Goal: Task Accomplishment & Management: Use online tool/utility

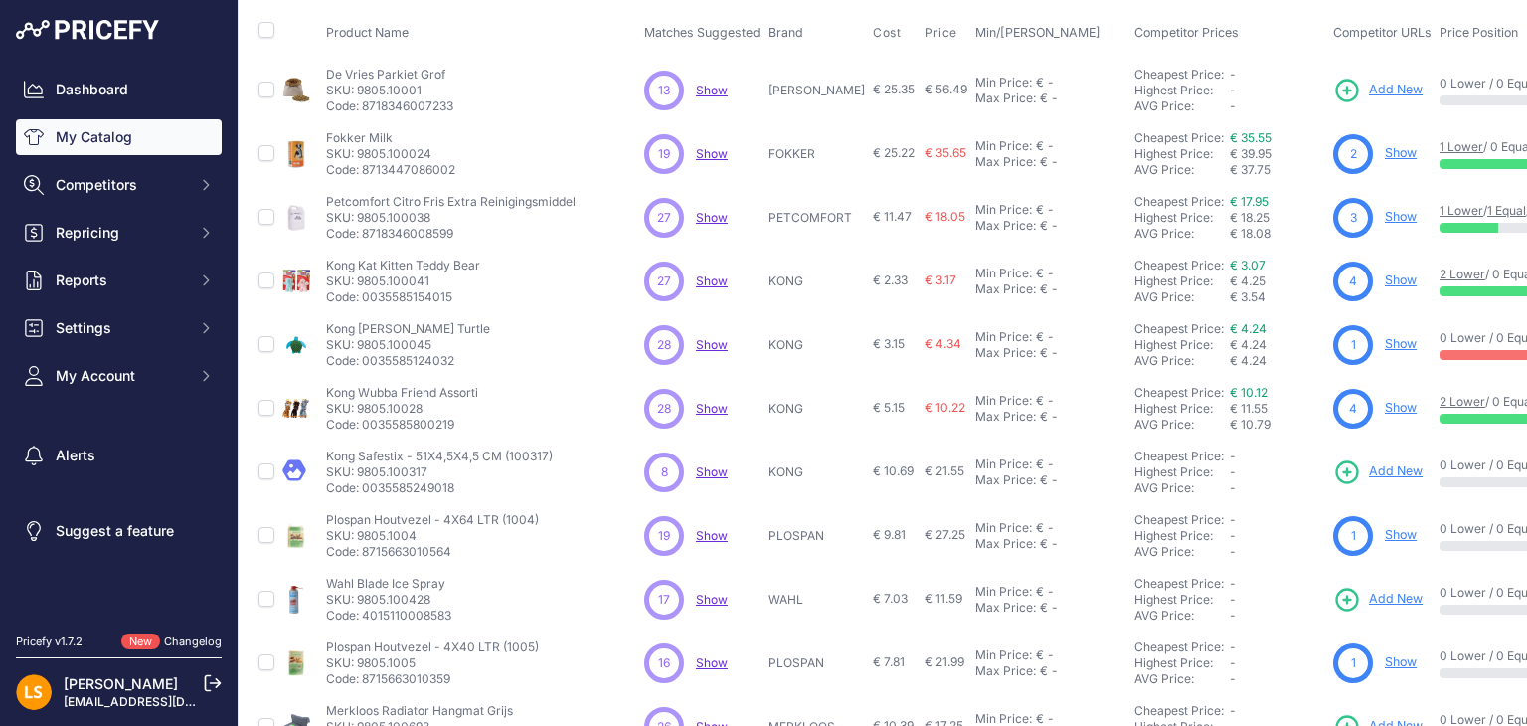
scroll to position [99, 0]
click at [708, 337] on span "Show" at bounding box center [712, 343] width 32 height 15
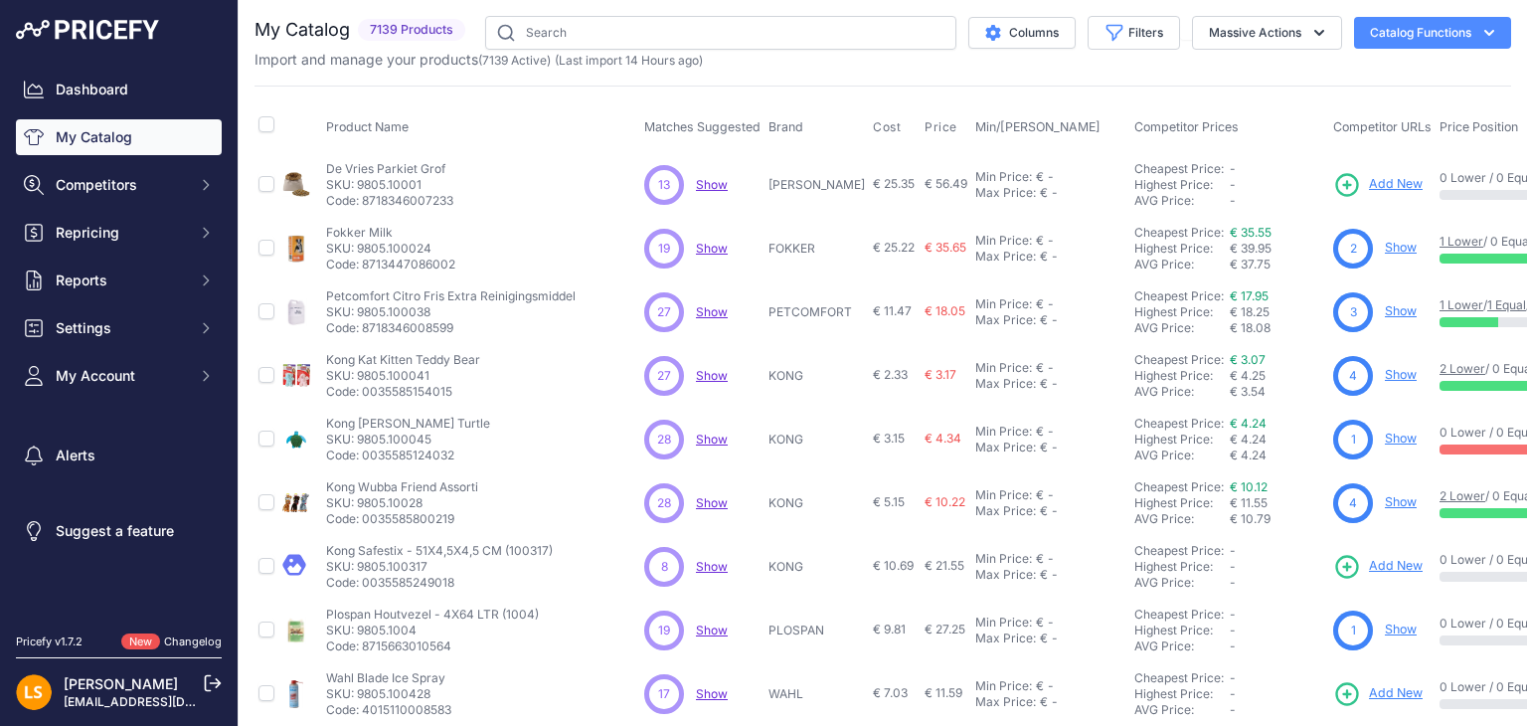
scroll to position [0, 0]
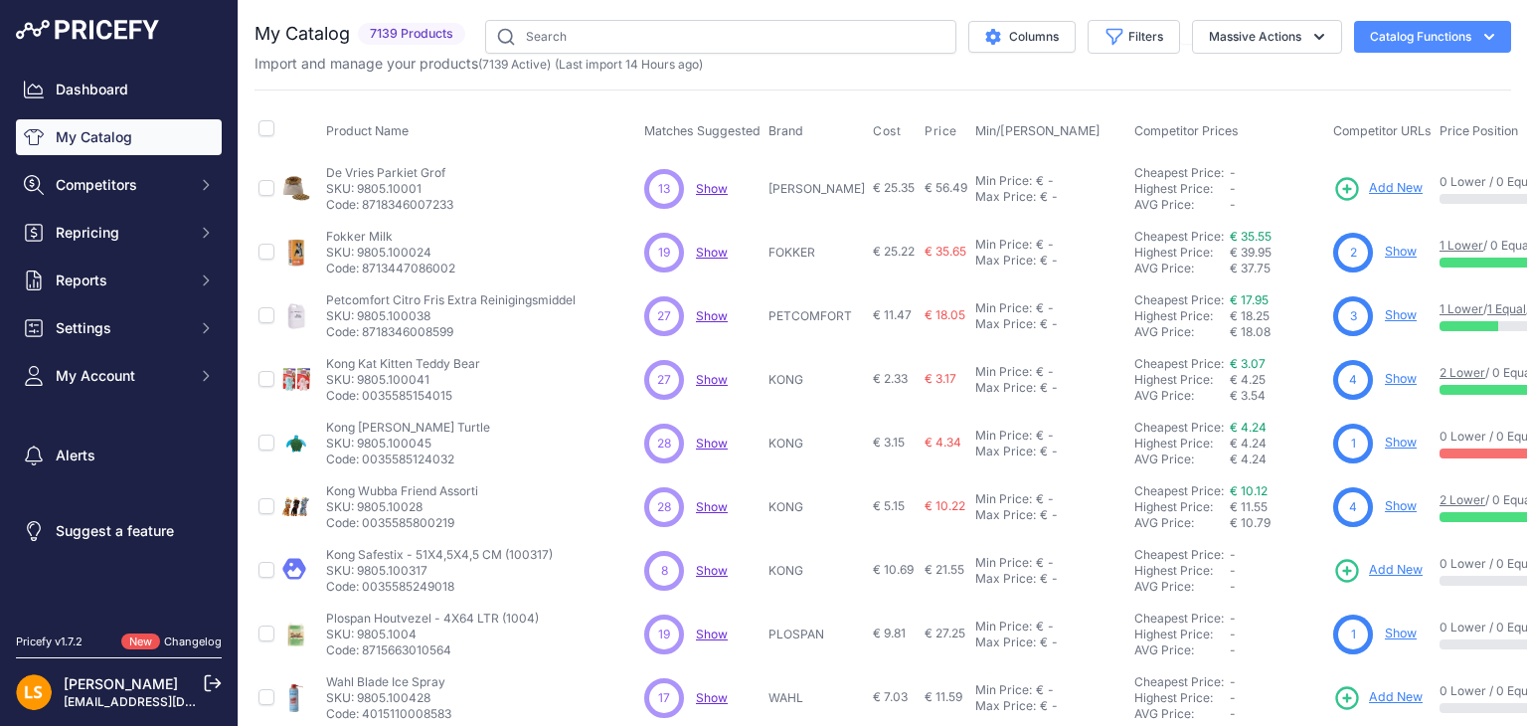
click at [1386, 442] on link "Show" at bounding box center [1401, 442] width 32 height 15
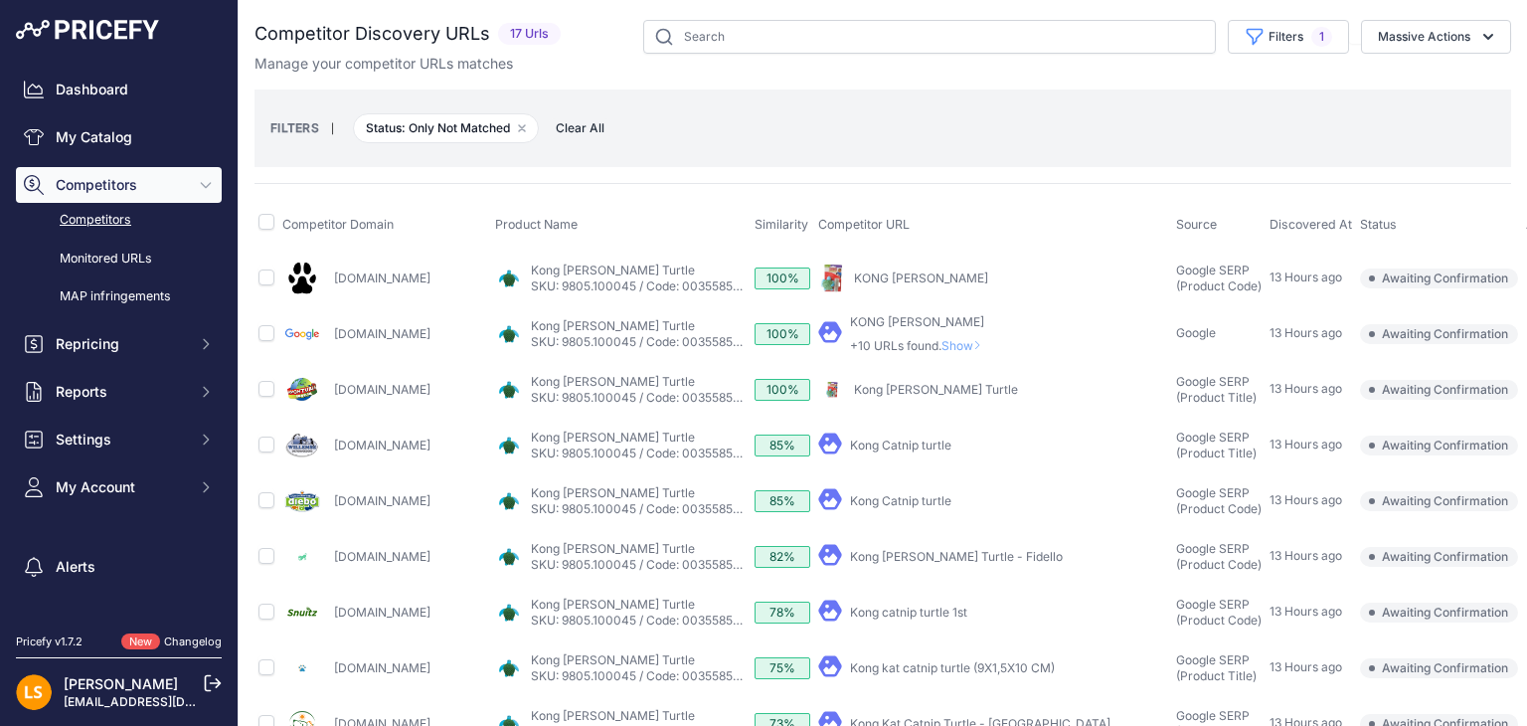
click at [106, 222] on link "Competitors" at bounding box center [119, 220] width 206 height 35
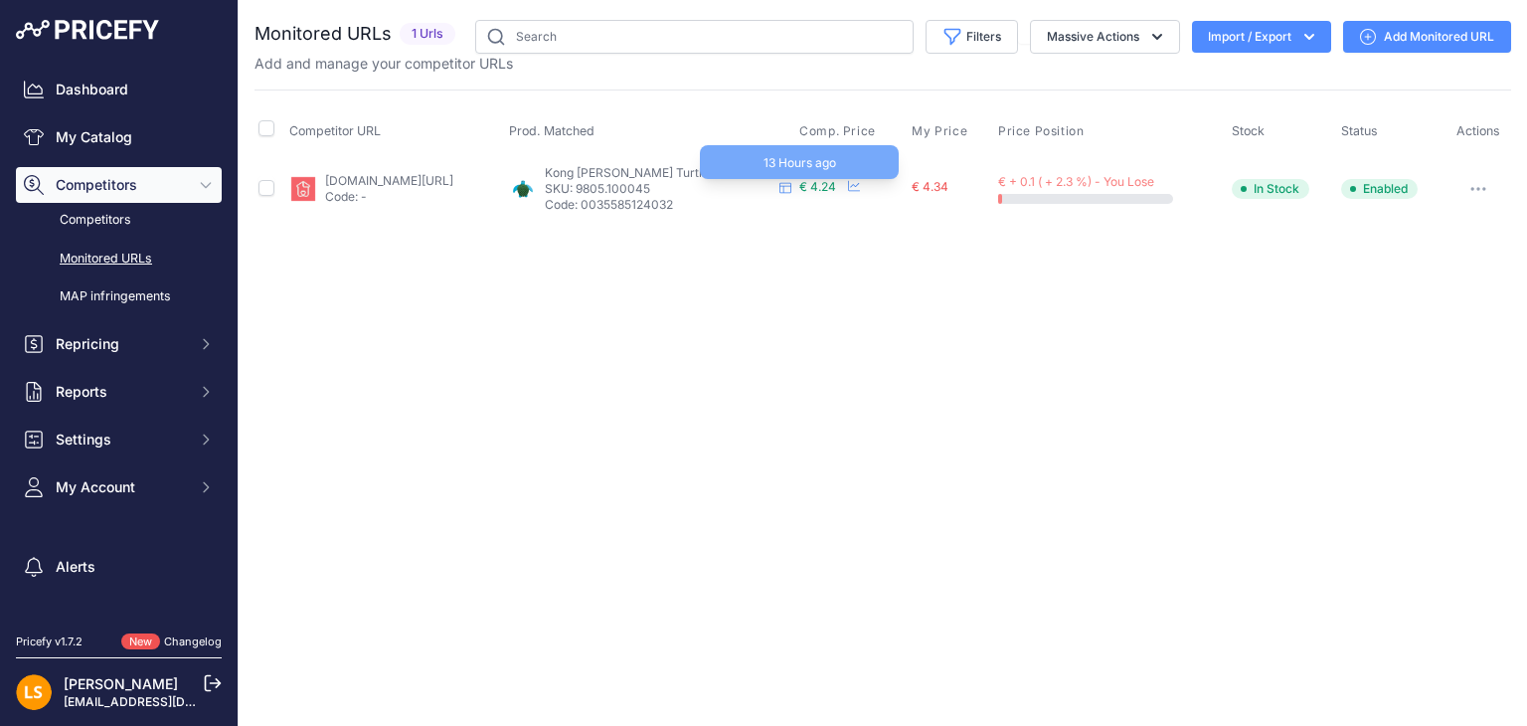
click at [836, 184] on span "€ 4.24" at bounding box center [817, 186] width 37 height 15
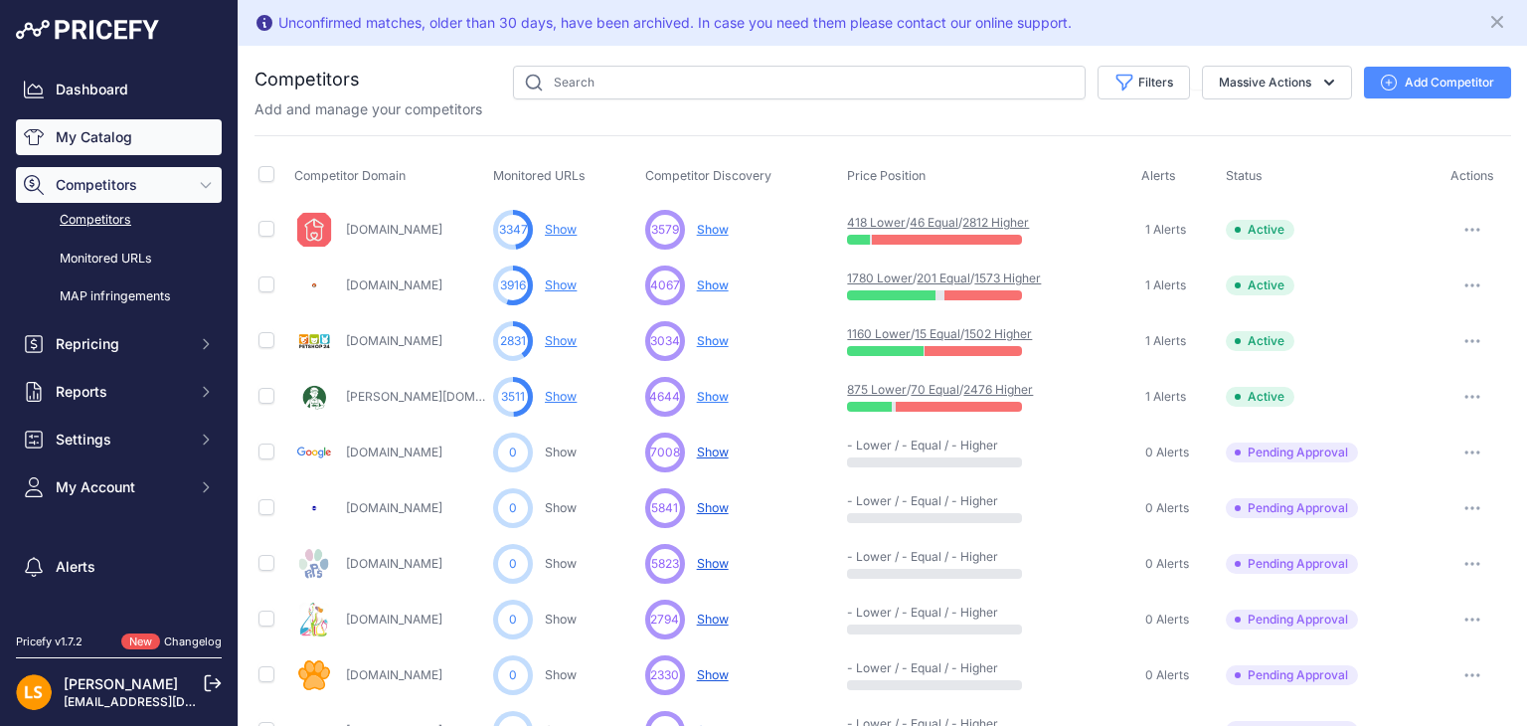
click at [88, 137] on link "My Catalog" at bounding box center [119, 137] width 206 height 36
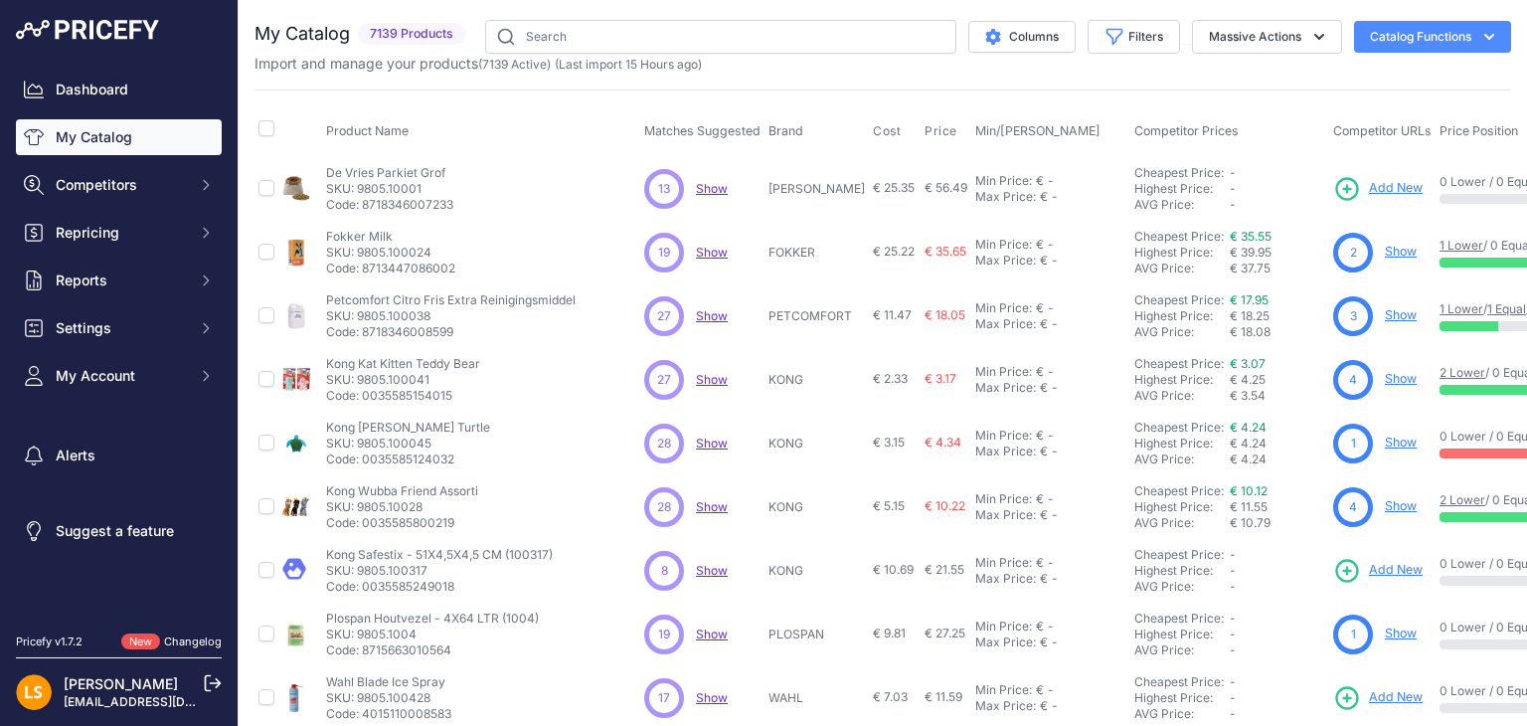
click at [1387, 380] on link "Show" at bounding box center [1401, 378] width 32 height 15
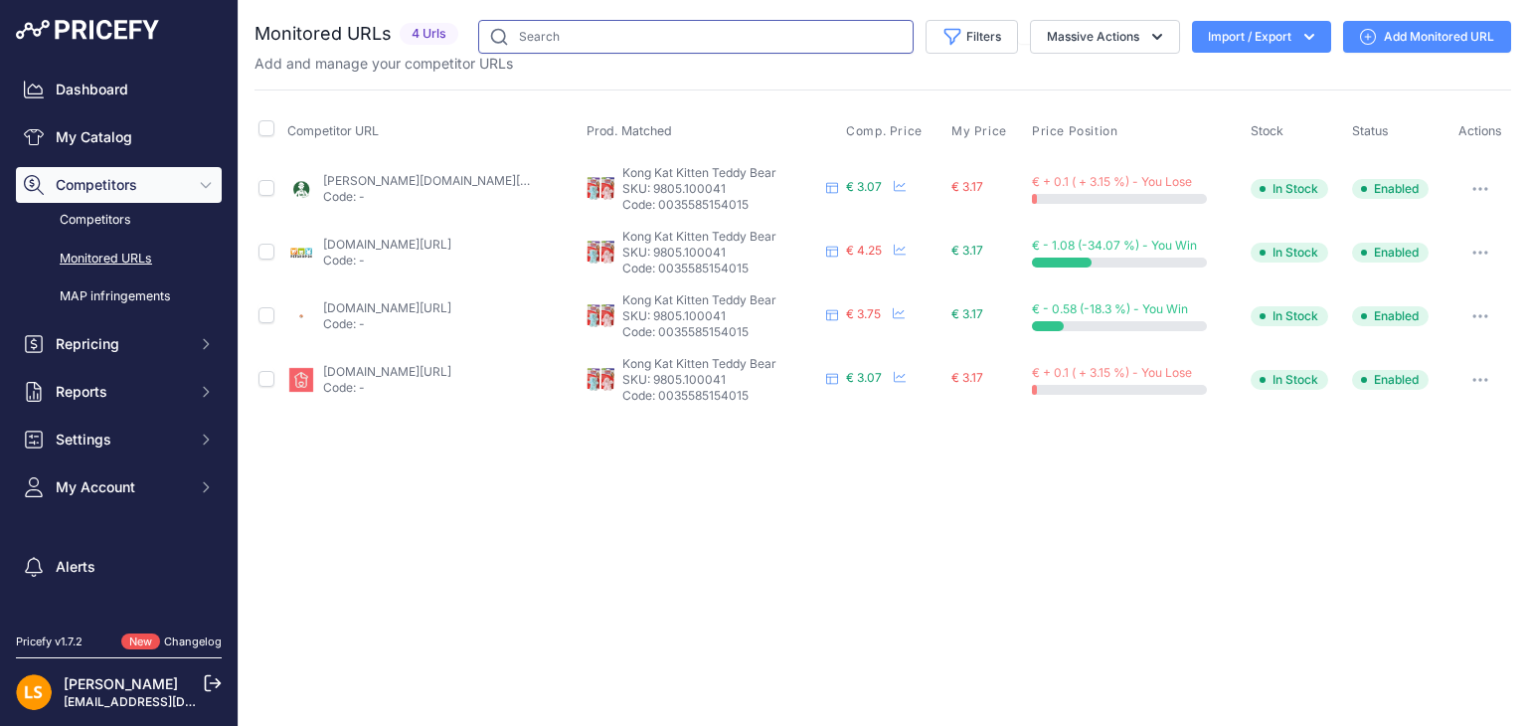
click at [579, 39] on input "text" at bounding box center [696, 37] width 436 height 34
type input "croci halsband"
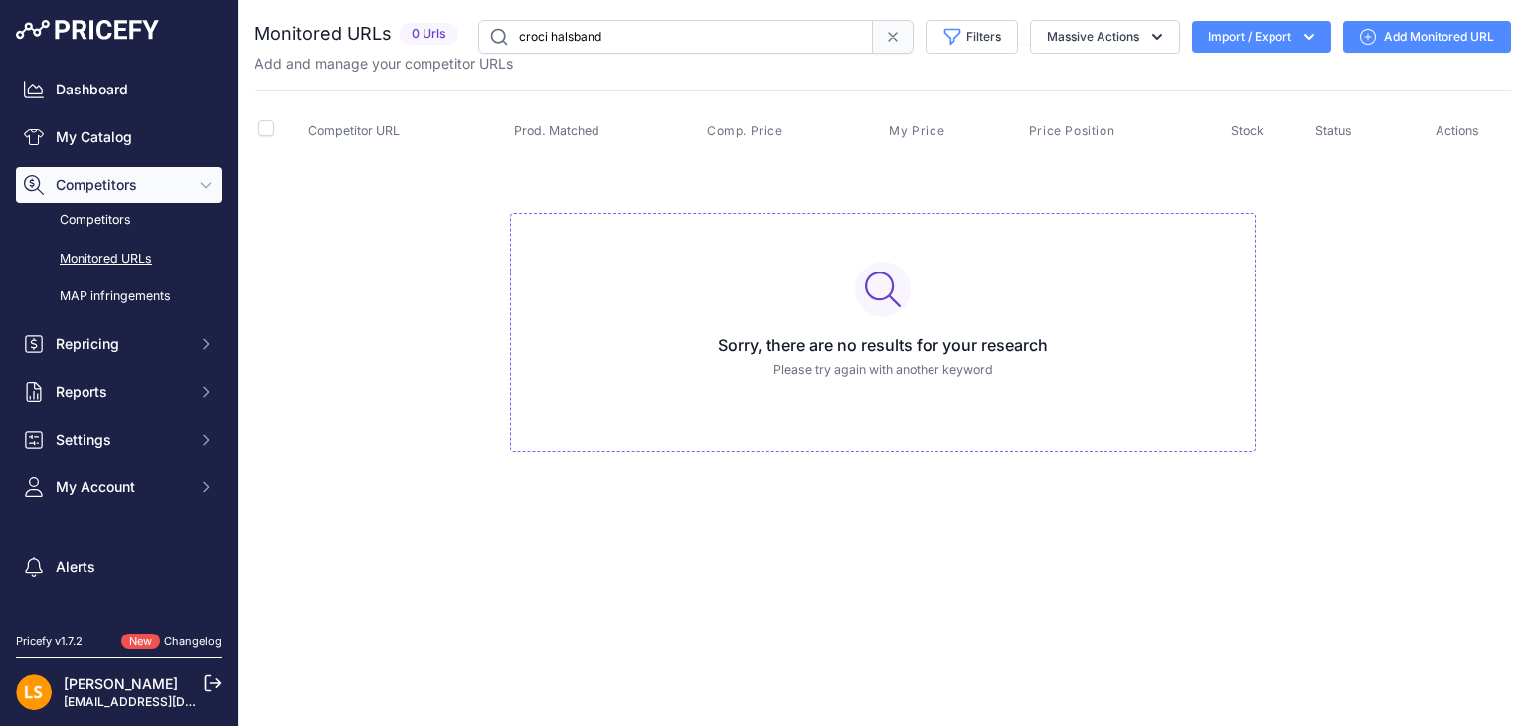
drag, startPoint x: 605, startPoint y: 38, endPoint x: 417, endPoint y: 27, distance: 188.3
click at [417, 27] on div "Monitored URLs 0 Urls" at bounding box center [883, 37] width 1257 height 34
click at [91, 149] on link "My Catalog" at bounding box center [119, 137] width 206 height 36
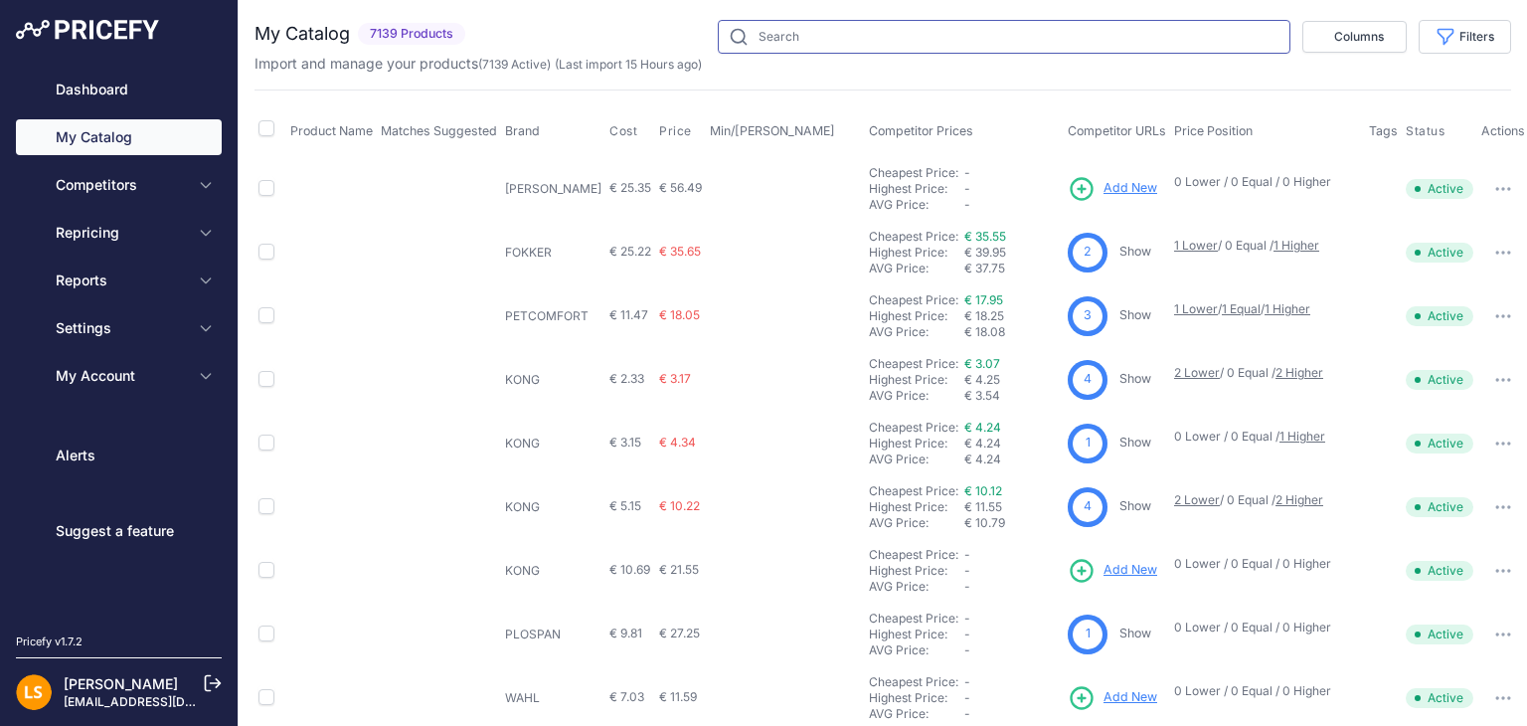
click at [799, 37] on input "text" at bounding box center [1004, 37] width 573 height 34
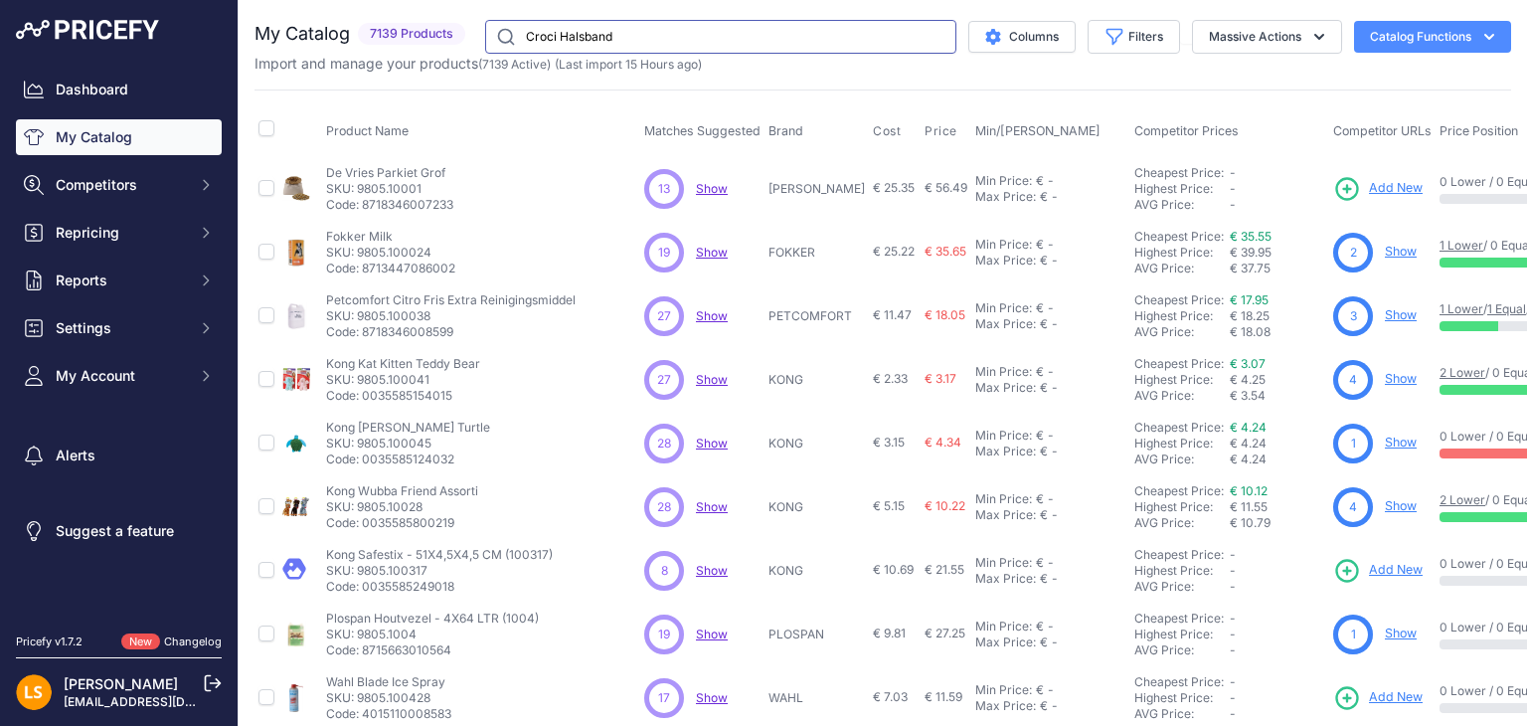
type input "Croci Halsband"
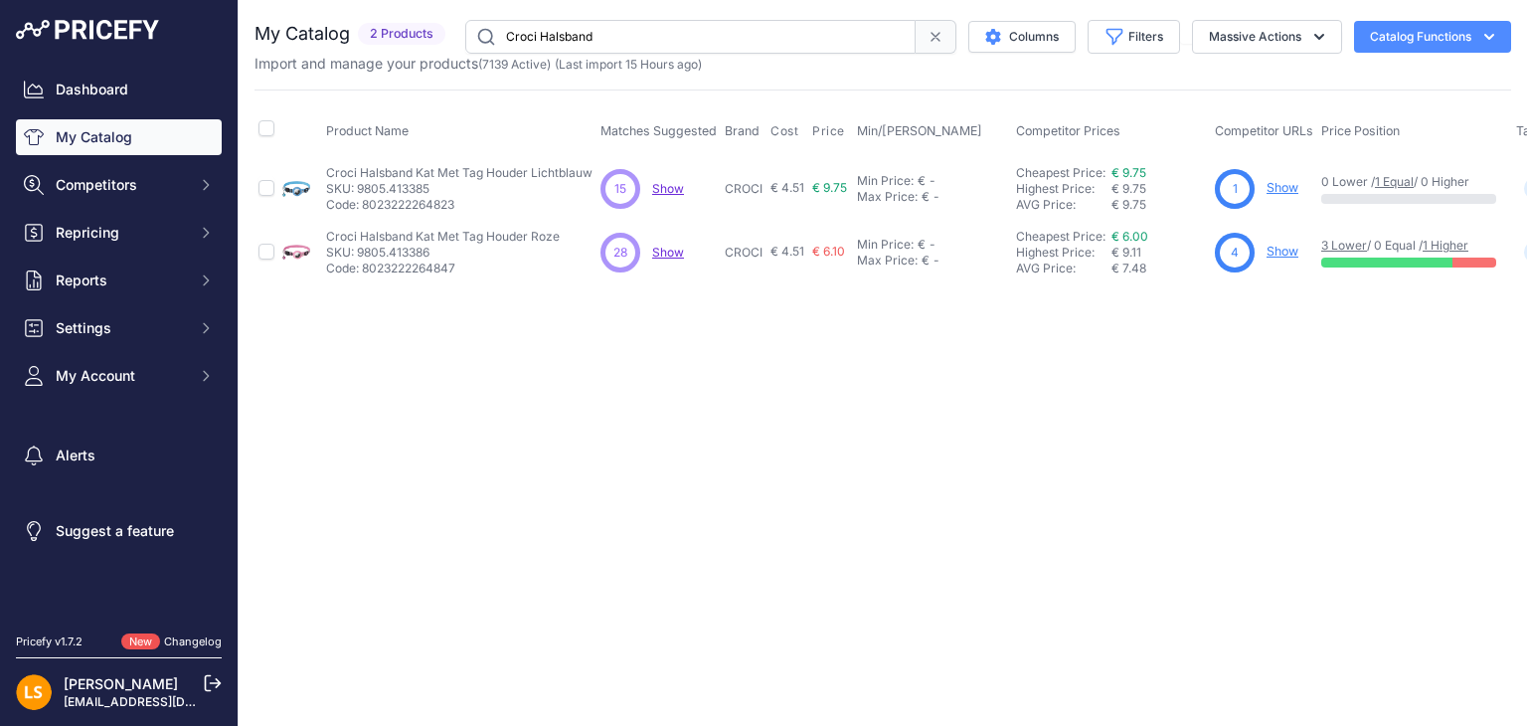
click at [1281, 192] on link "Show" at bounding box center [1283, 187] width 32 height 15
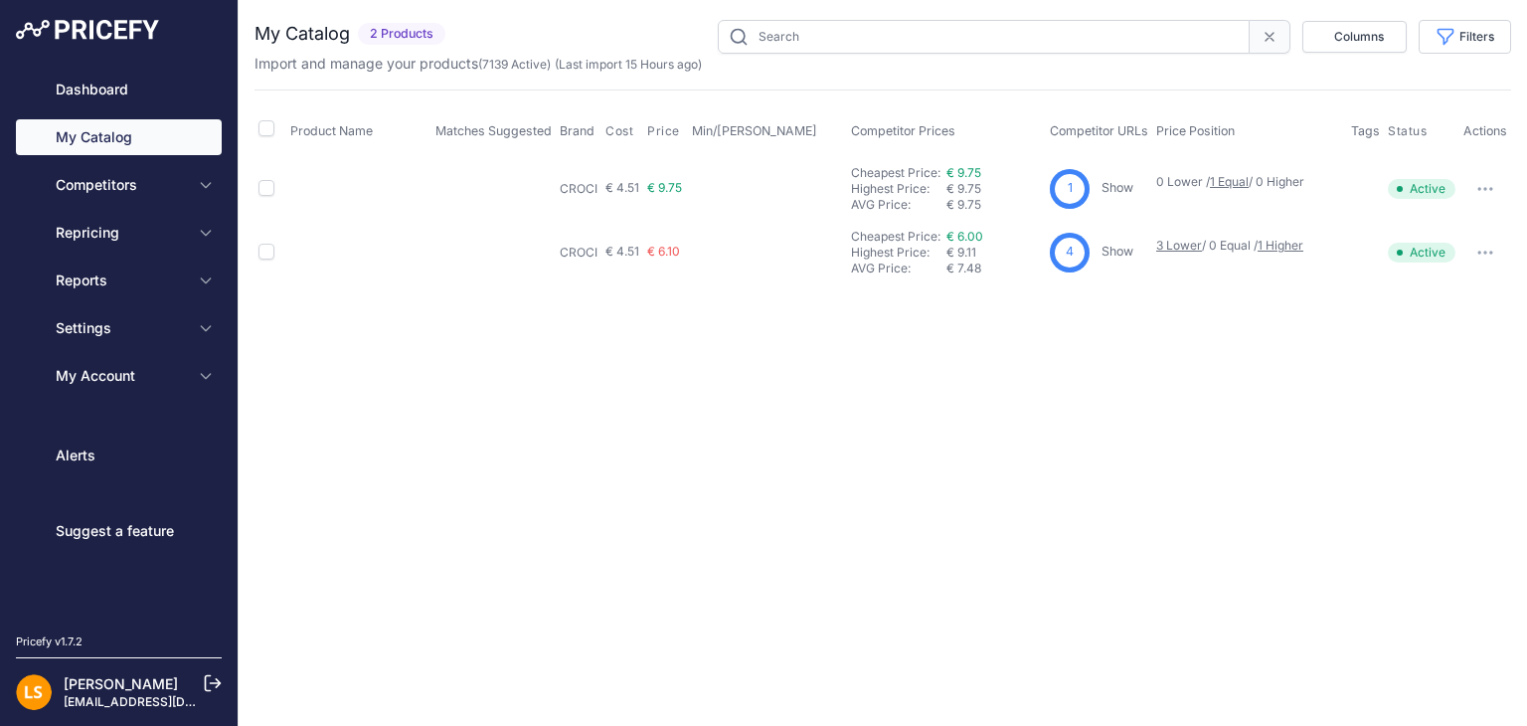
type input "Croci Halsband"
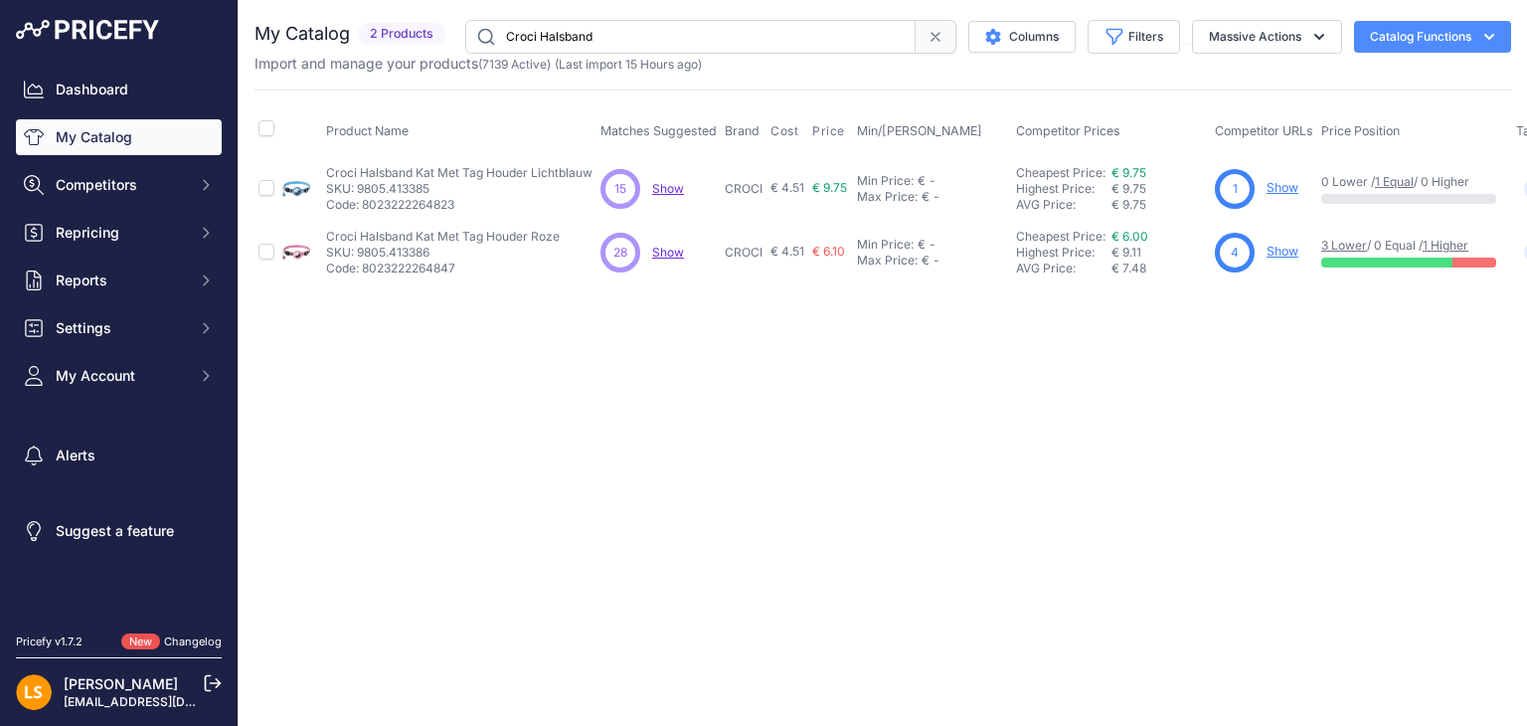
click at [1288, 253] on link "Show" at bounding box center [1283, 251] width 32 height 15
